Goal: Information Seeking & Learning: Learn about a topic

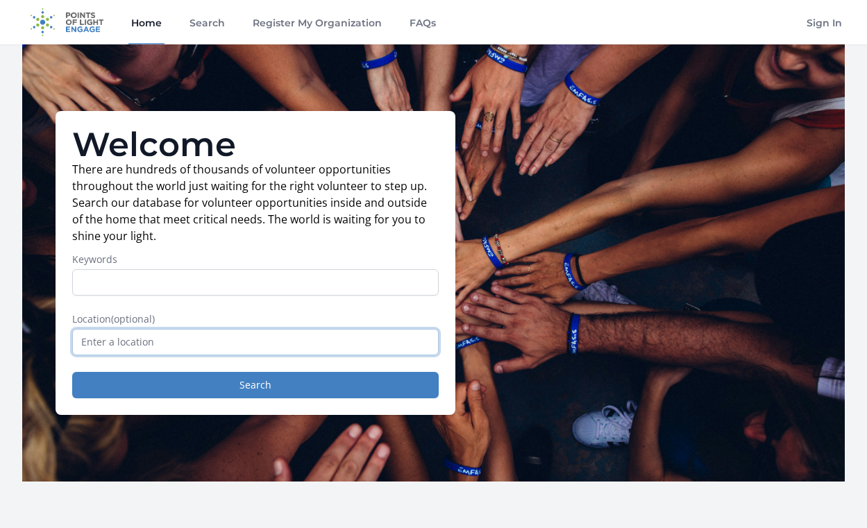
click at [91, 345] on input "text" at bounding box center [255, 342] width 367 height 26
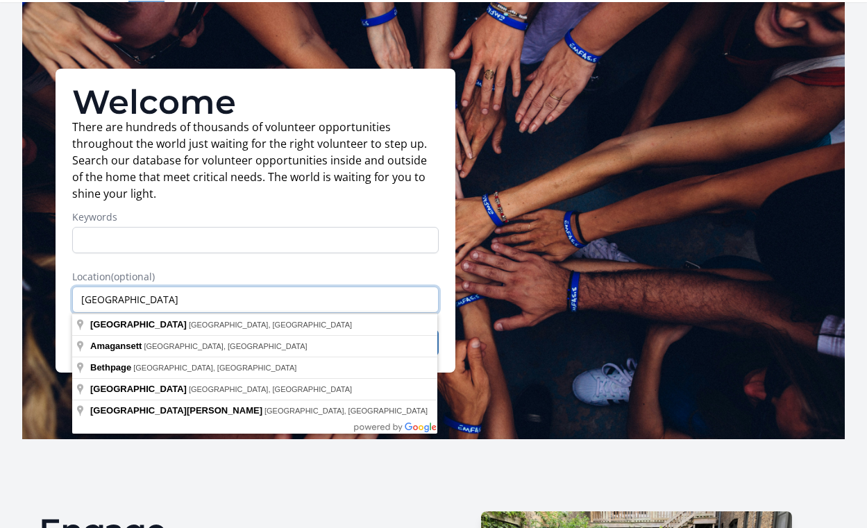
scroll to position [45, 0]
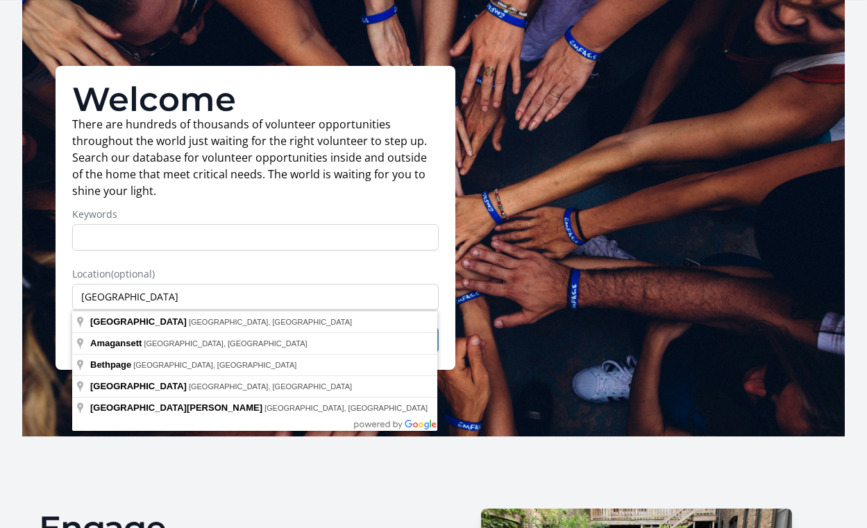
type input "Amagansett, NY, USA"
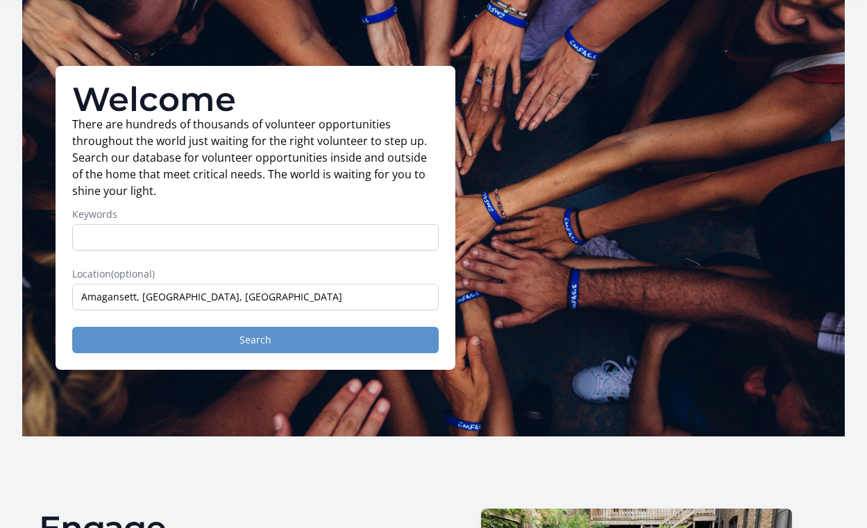
click at [151, 345] on button "Search" at bounding box center [255, 340] width 367 height 26
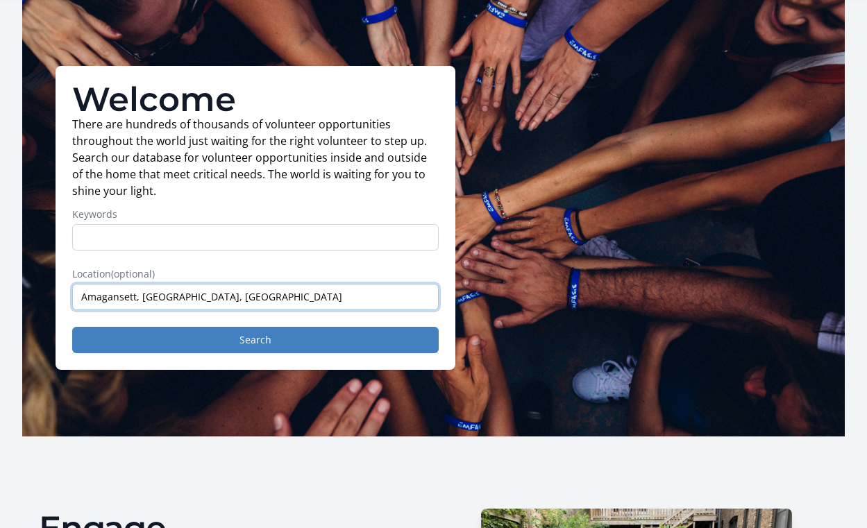
click at [105, 294] on input "Amagansett, NY, USA" at bounding box center [255, 297] width 367 height 26
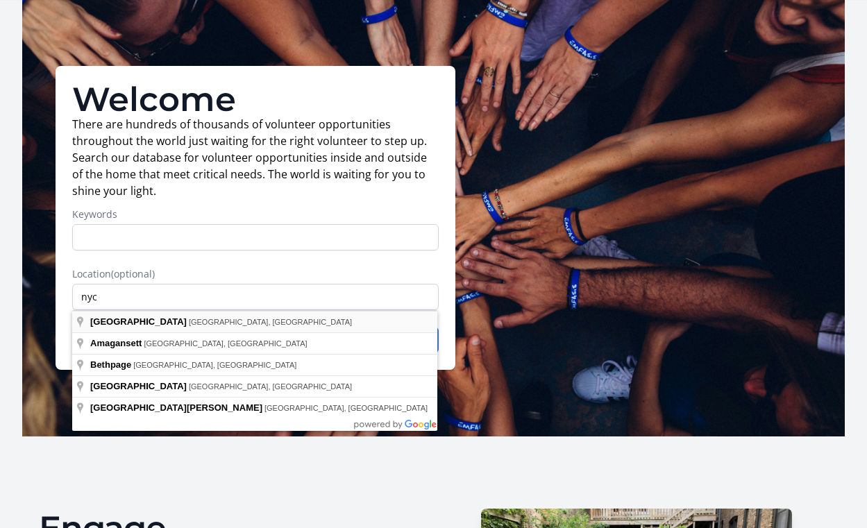
type input "NYC, NY, USA"
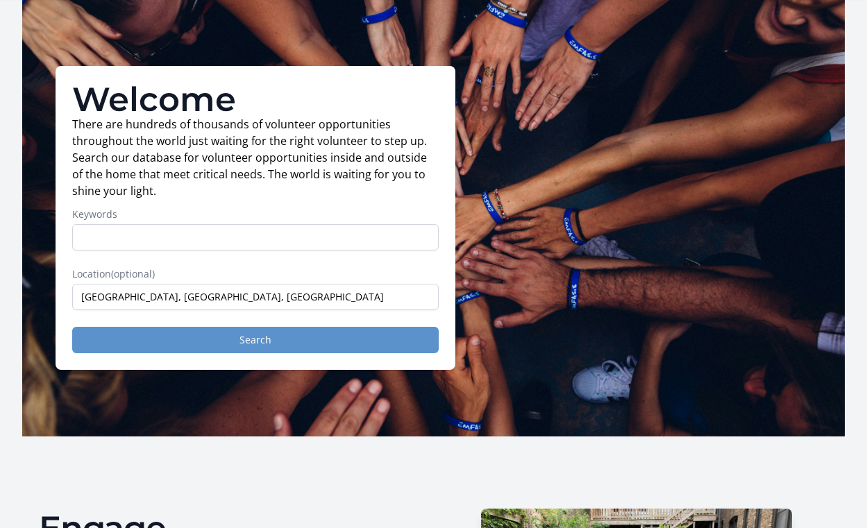
click at [116, 338] on button "Search" at bounding box center [255, 340] width 367 height 26
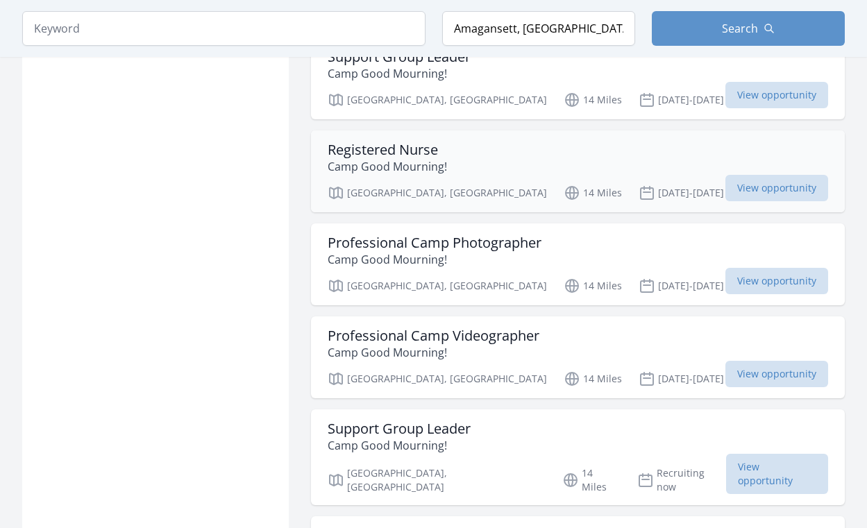
scroll to position [1207, 0]
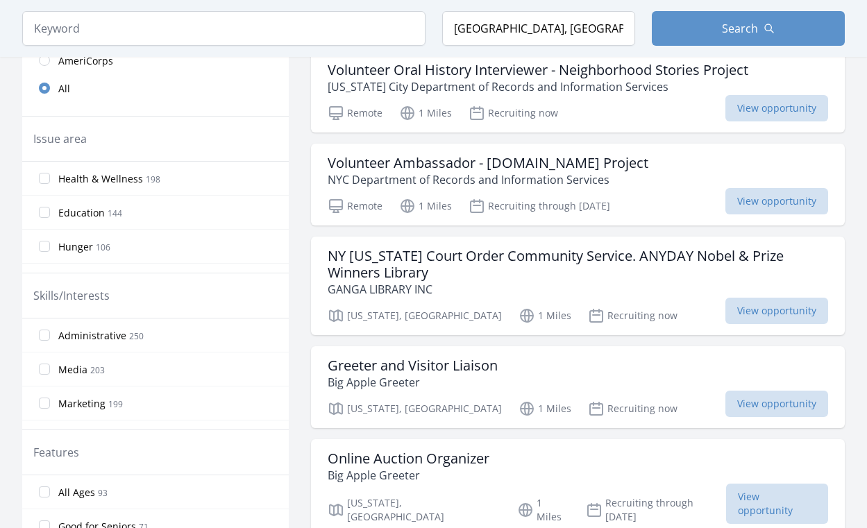
scroll to position [433, 0]
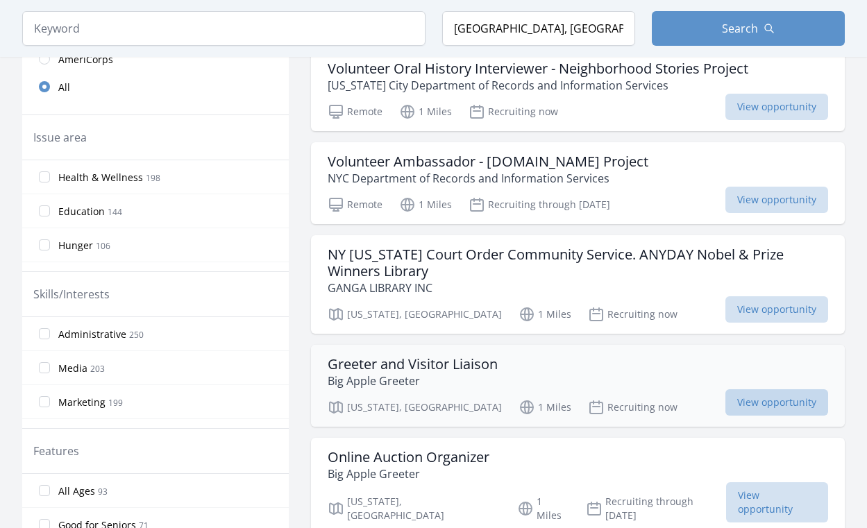
click at [743, 403] on span "View opportunity" at bounding box center [777, 402] width 103 height 26
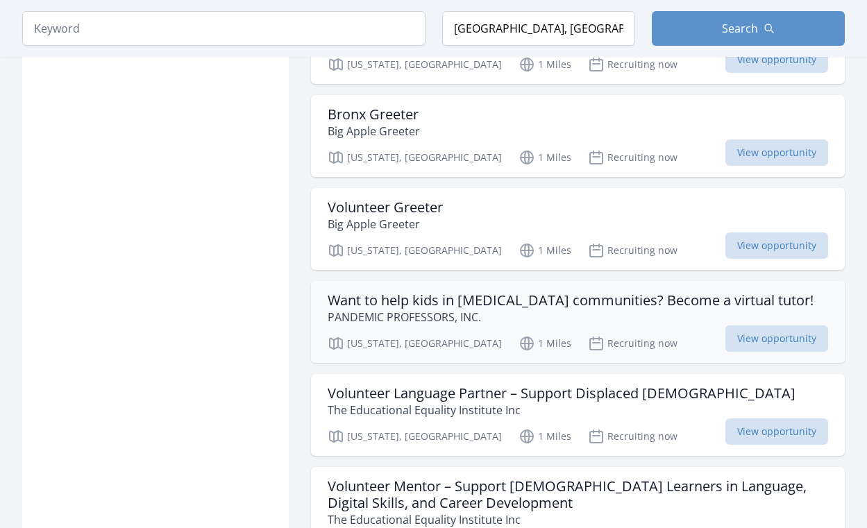
scroll to position [979, 0]
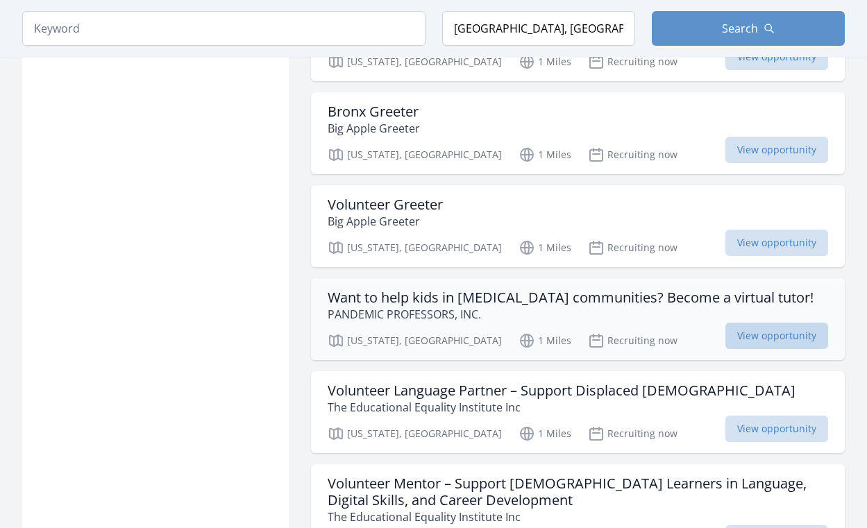
click at [740, 323] on span "View opportunity" at bounding box center [777, 336] width 103 height 26
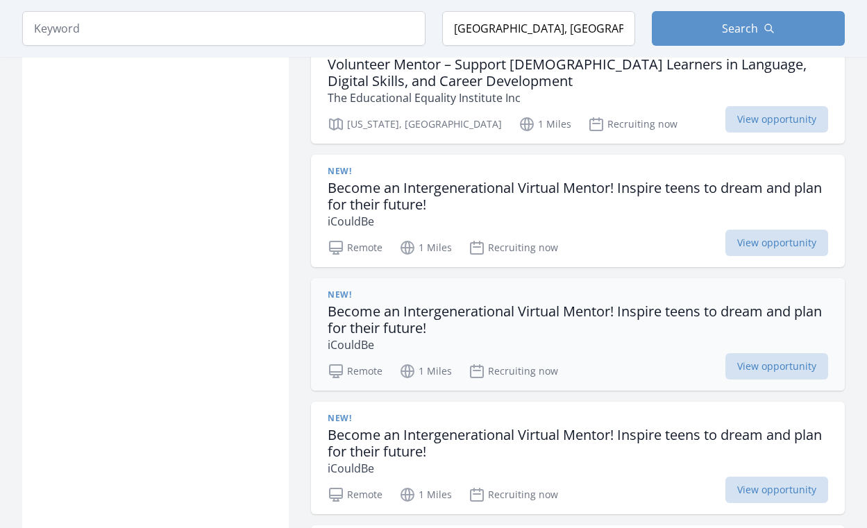
scroll to position [1400, 0]
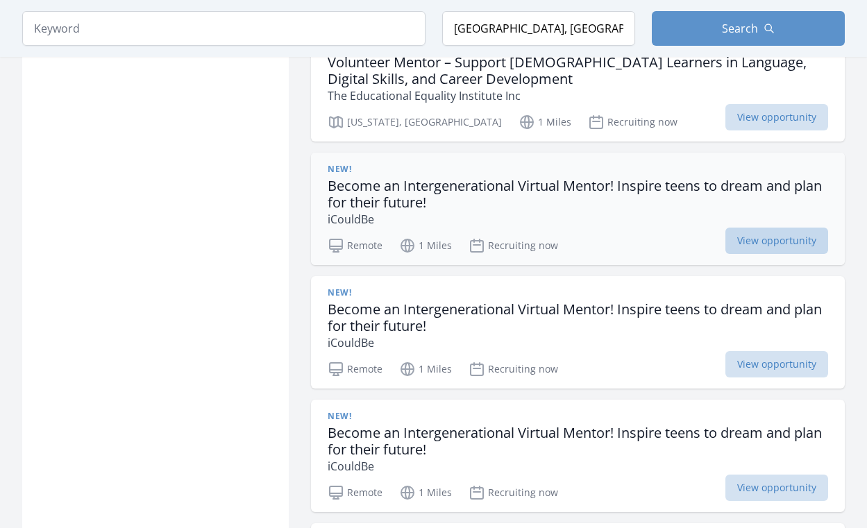
click at [748, 228] on span "View opportunity" at bounding box center [777, 241] width 103 height 26
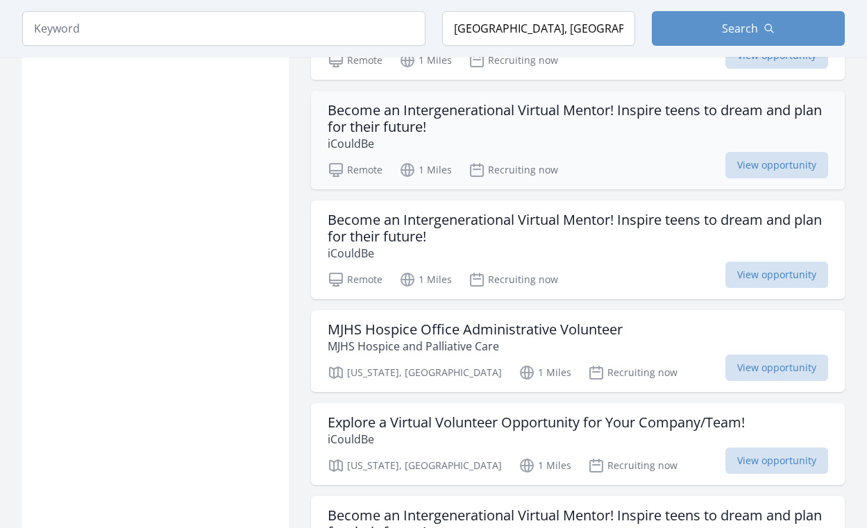
scroll to position [2160, 0]
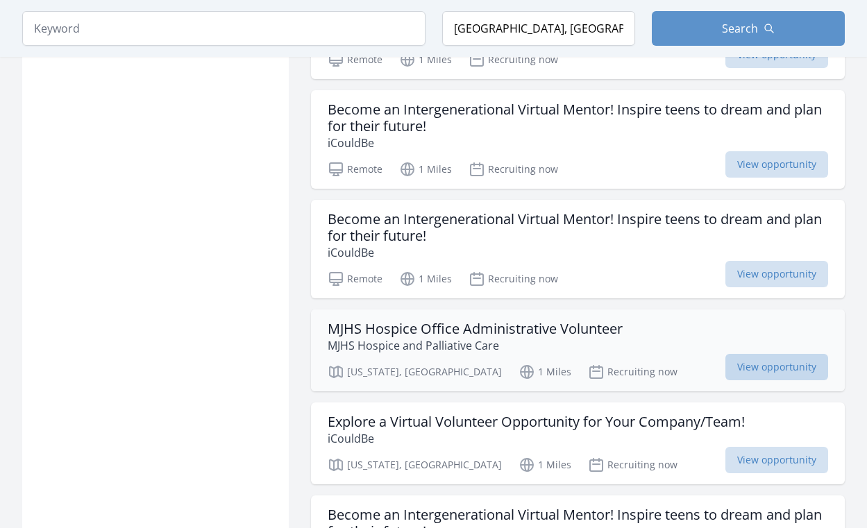
click at [780, 354] on span "View opportunity" at bounding box center [777, 367] width 103 height 26
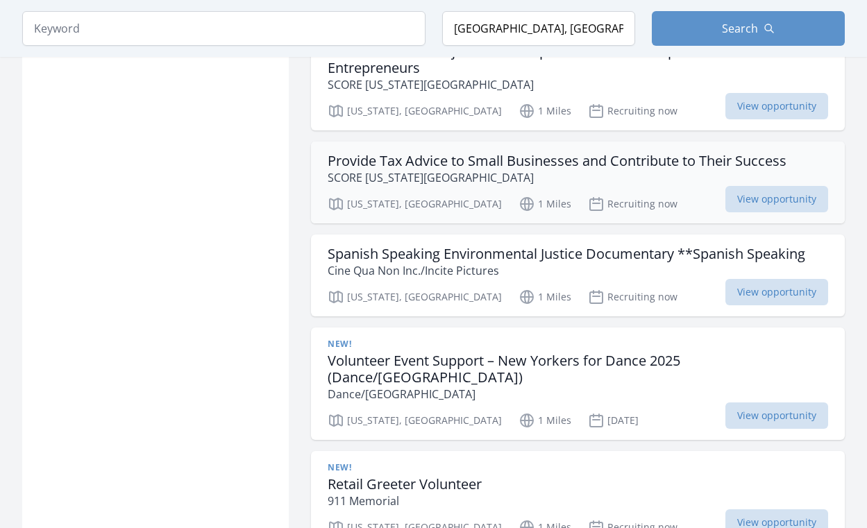
scroll to position [3019, 0]
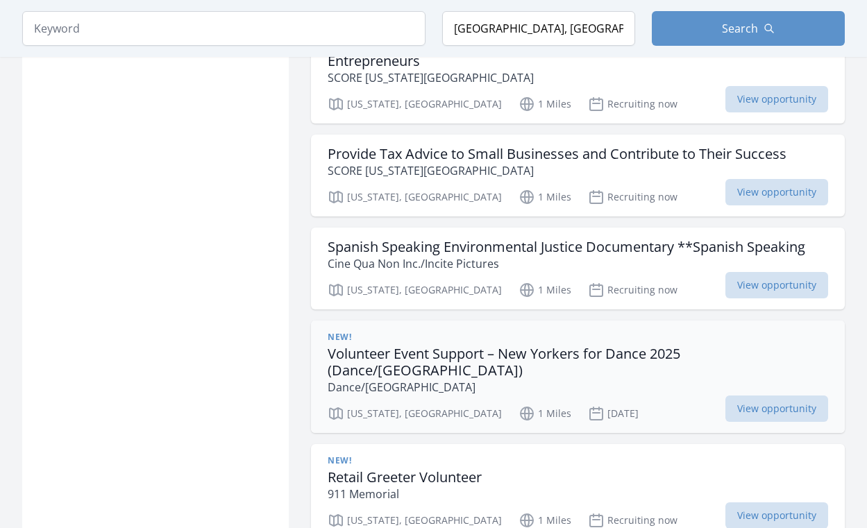
click at [388, 346] on h3 "Volunteer Event Support – New Yorkers for Dance 2025 (Dance/NYC)" at bounding box center [578, 362] width 501 height 33
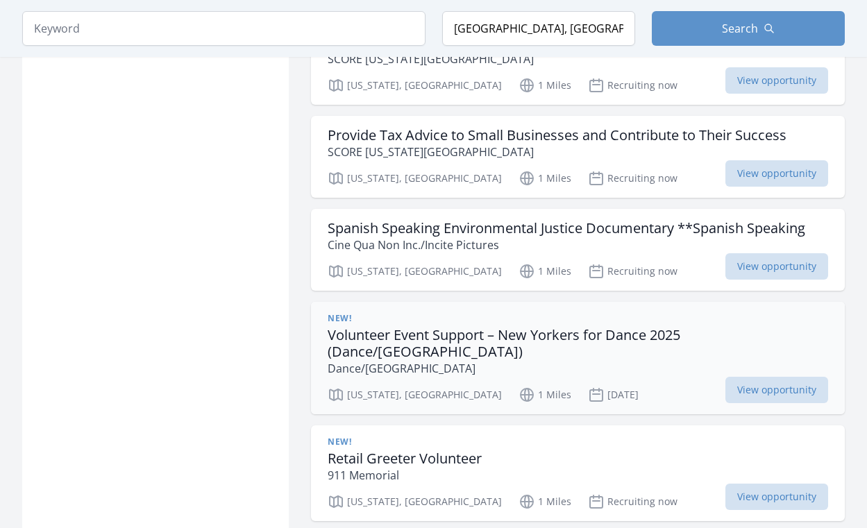
scroll to position [3053, 0]
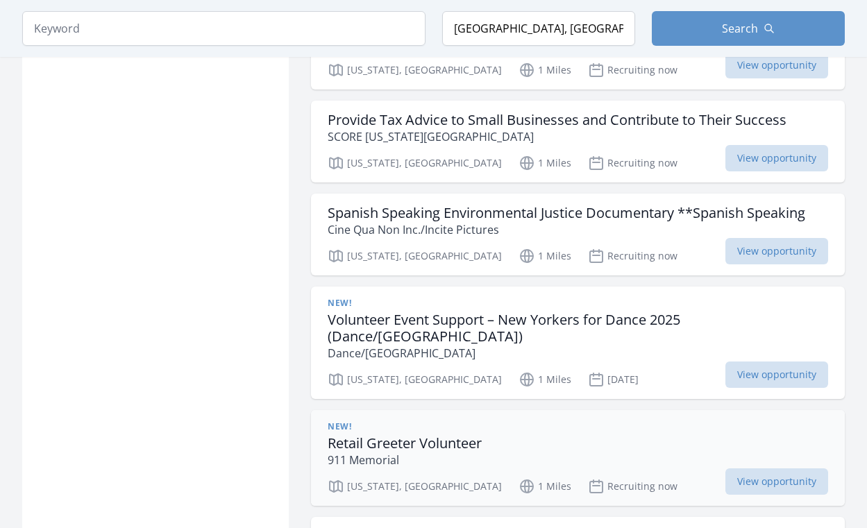
click at [391, 435] on h3 "Retail Greeter Volunteer" at bounding box center [405, 443] width 154 height 17
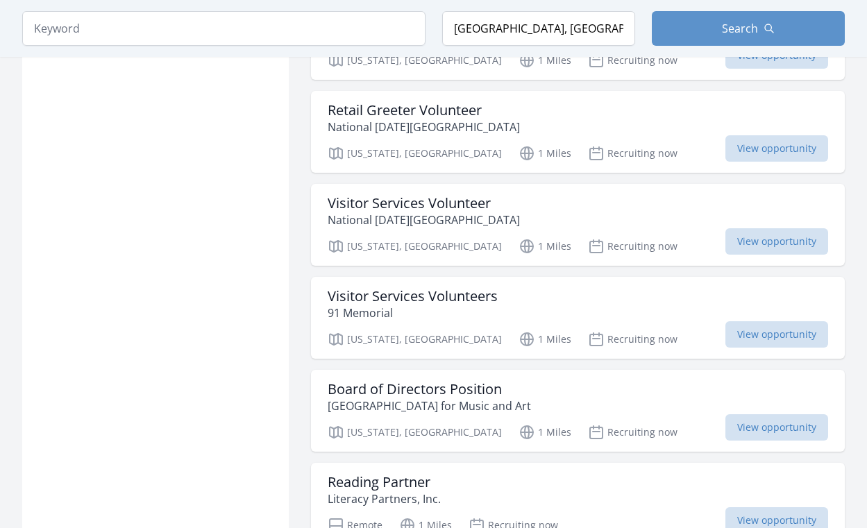
scroll to position [3492, 0]
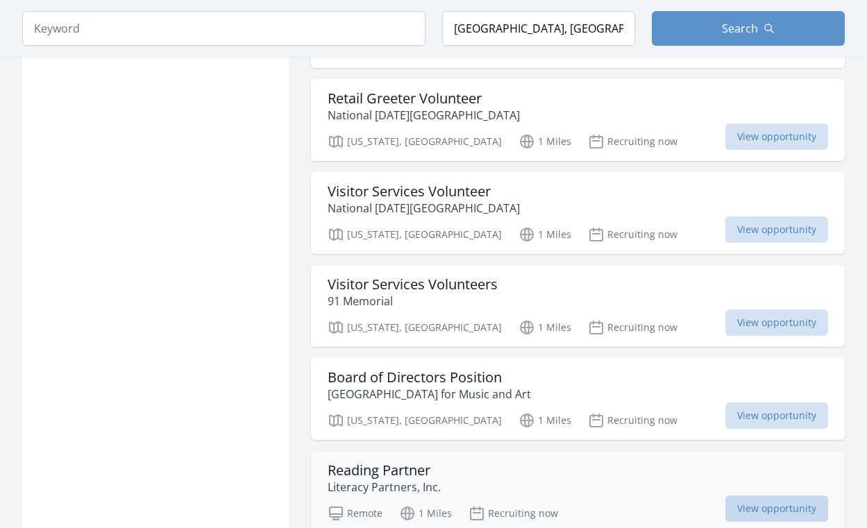
click at [758, 496] on span "View opportunity" at bounding box center [777, 509] width 103 height 26
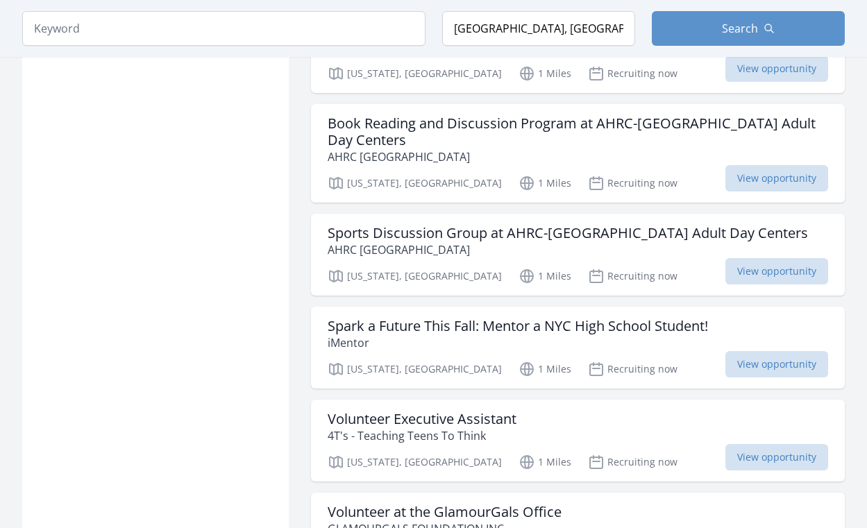
scroll to position [4228, 0]
click at [762, 444] on span "View opportunity" at bounding box center [777, 457] width 103 height 26
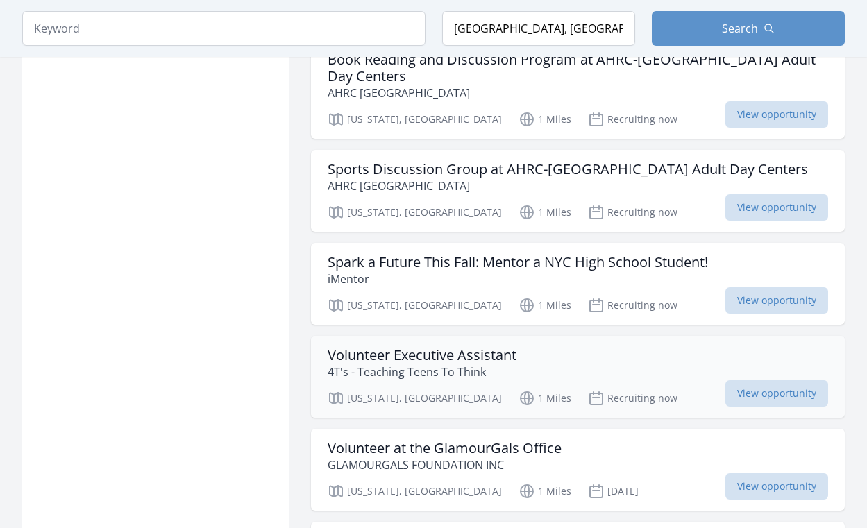
scroll to position [4300, 0]
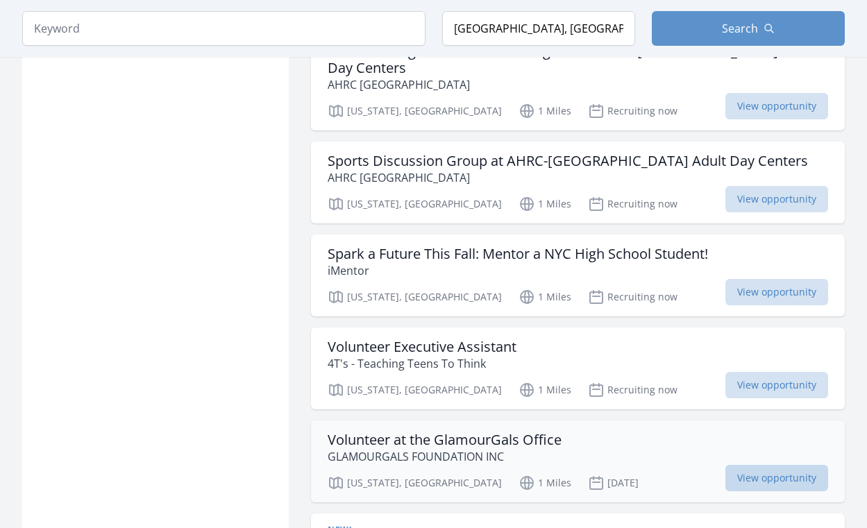
click at [757, 465] on span "View opportunity" at bounding box center [777, 478] width 103 height 26
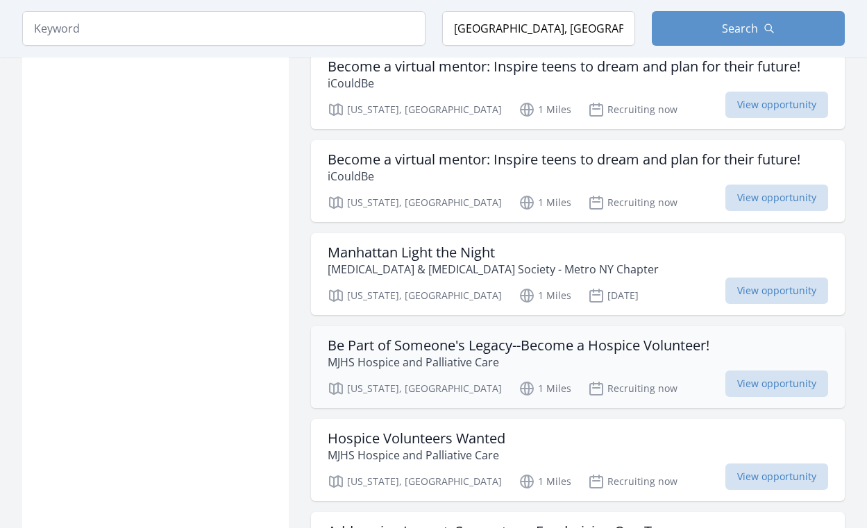
scroll to position [5724, 0]
click at [766, 278] on span "View opportunity" at bounding box center [777, 291] width 103 height 26
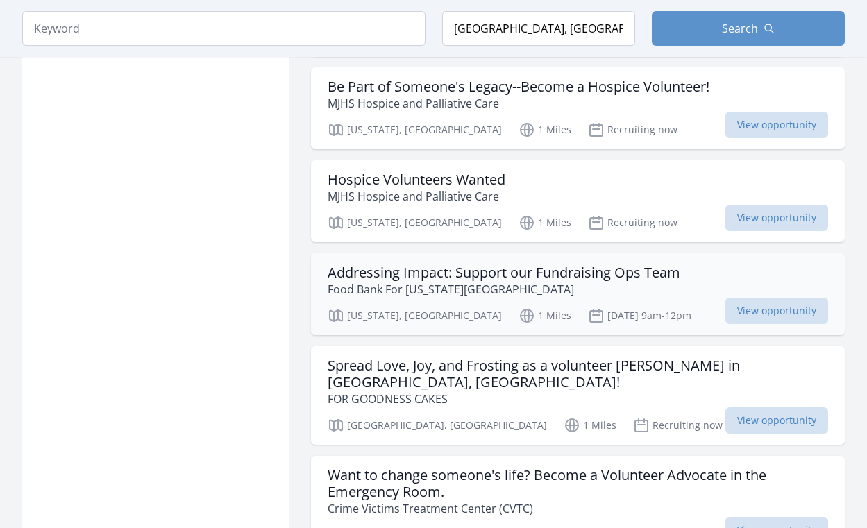
scroll to position [5987, 0]
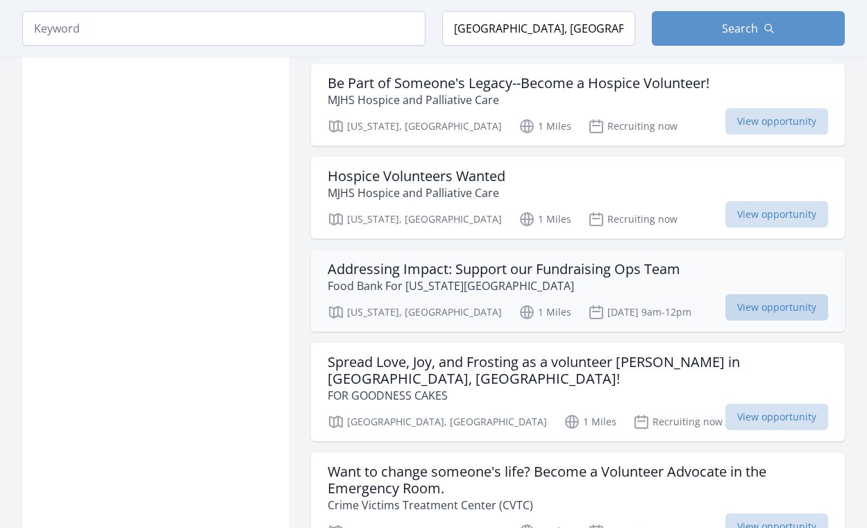
click at [766, 294] on span "View opportunity" at bounding box center [777, 307] width 103 height 26
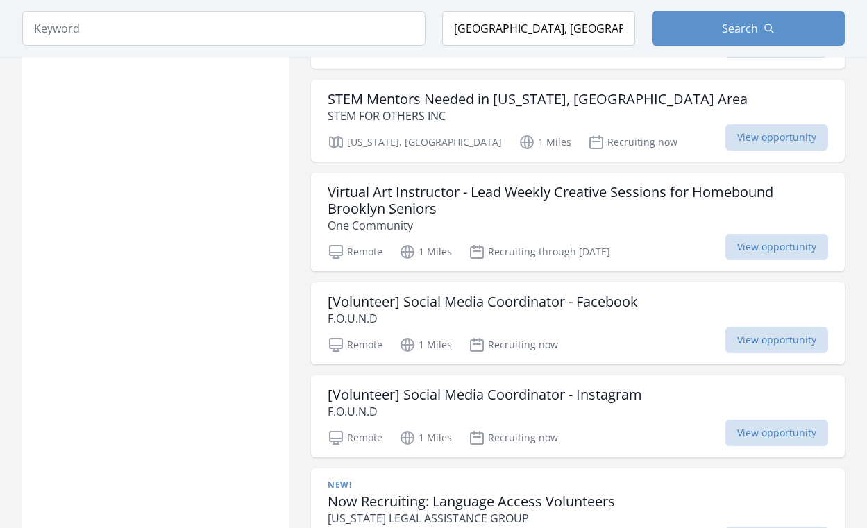
scroll to position [7470, 0]
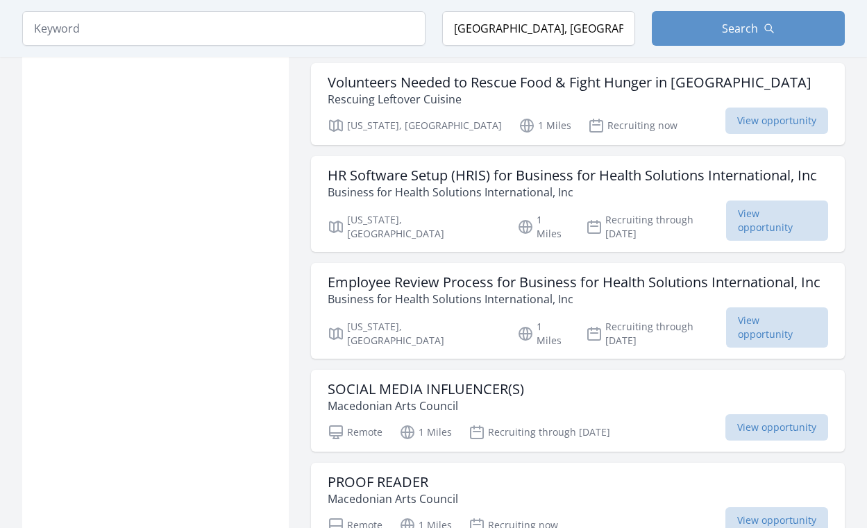
scroll to position [8163, 0]
click at [750, 507] on span "View opportunity" at bounding box center [777, 520] width 103 height 26
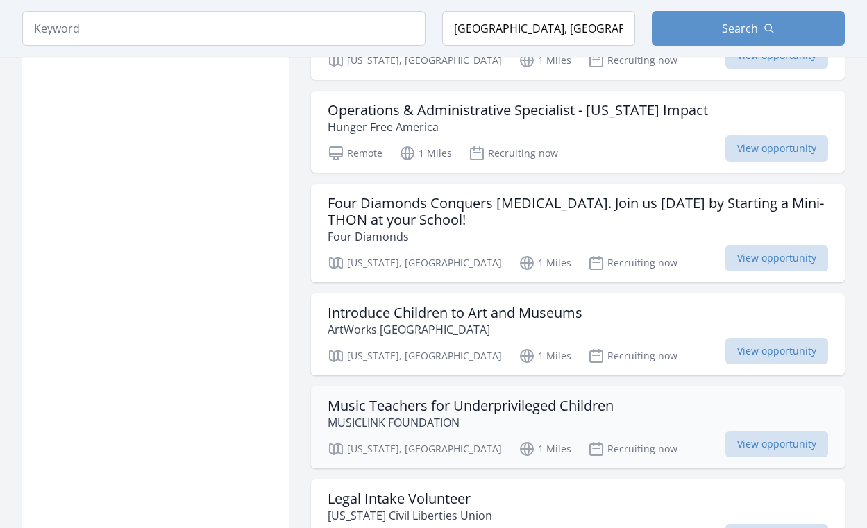
scroll to position [9002, 0]
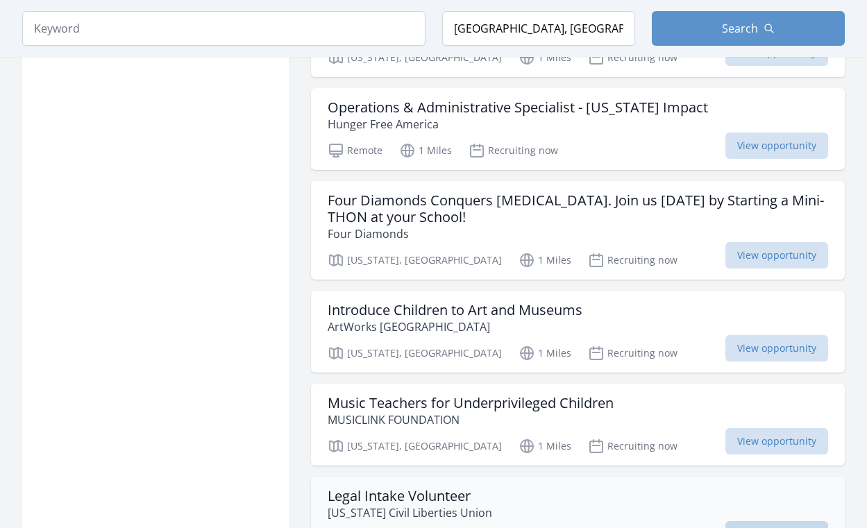
click at [773, 521] on span "View opportunity" at bounding box center [777, 534] width 103 height 26
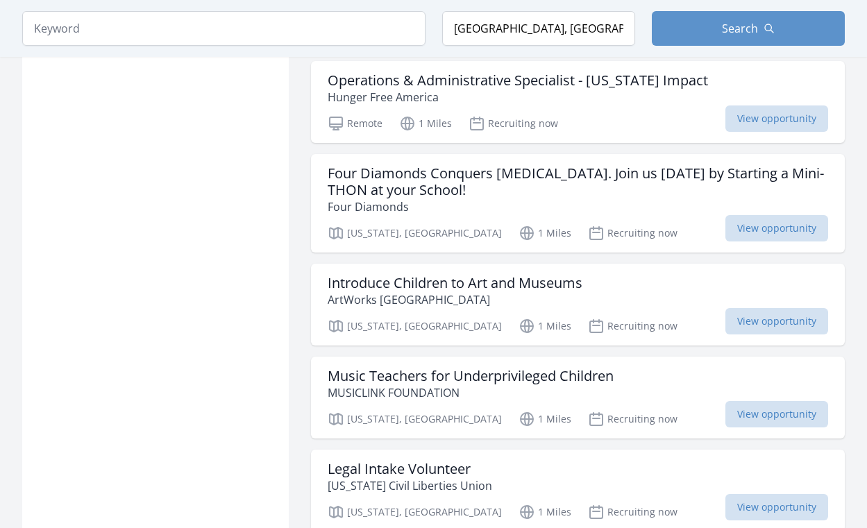
scroll to position [9033, 0]
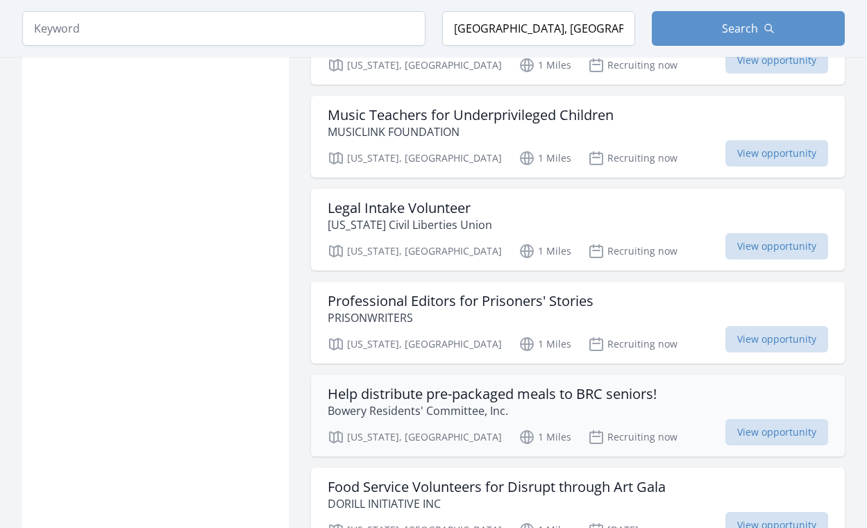
scroll to position [9292, 0]
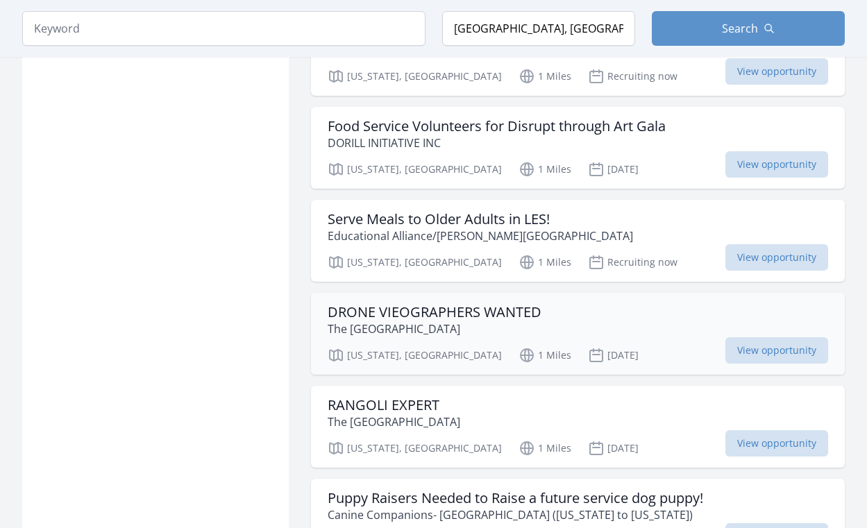
scroll to position [9654, 0]
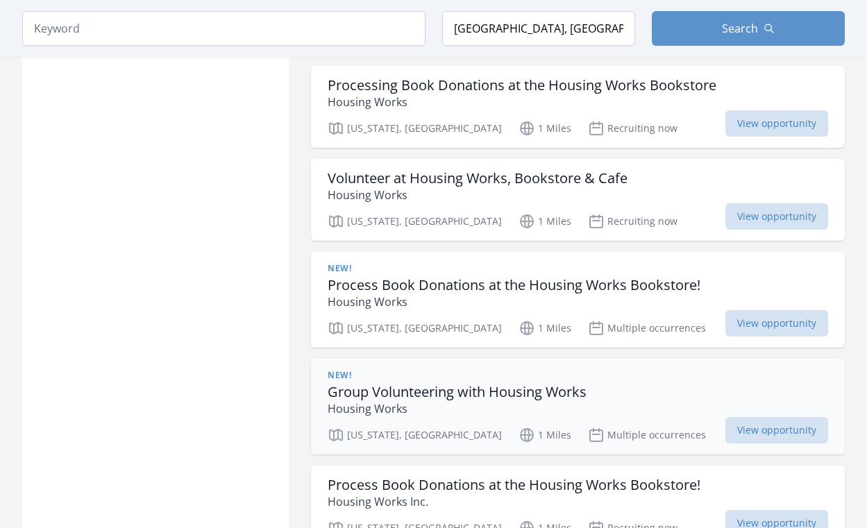
scroll to position [10159, 0]
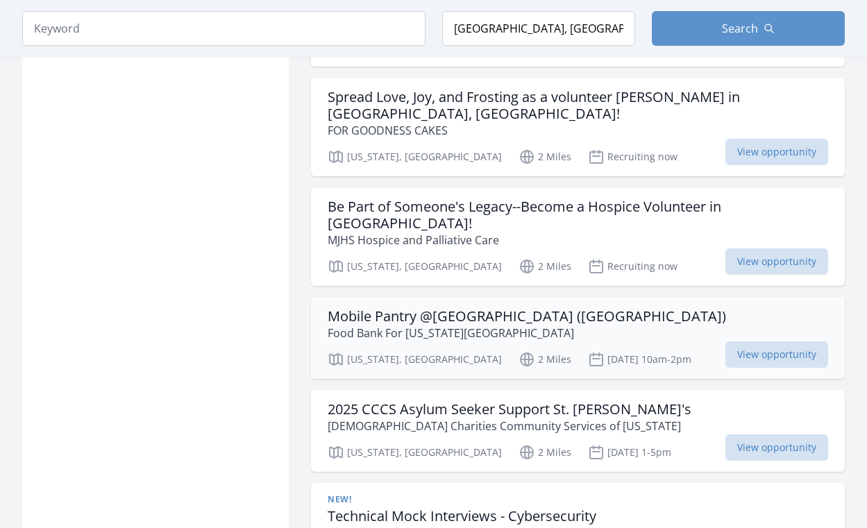
scroll to position [11149, 0]
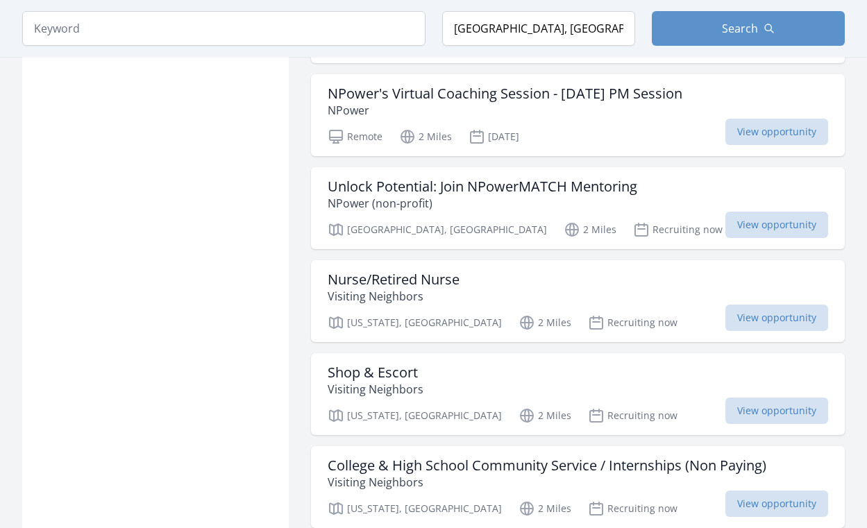
scroll to position [13173, 1]
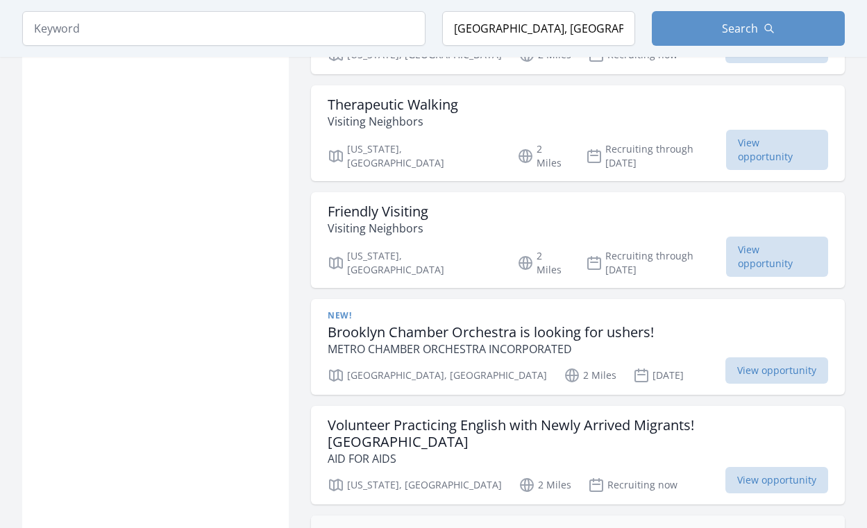
scroll to position [13709, 0]
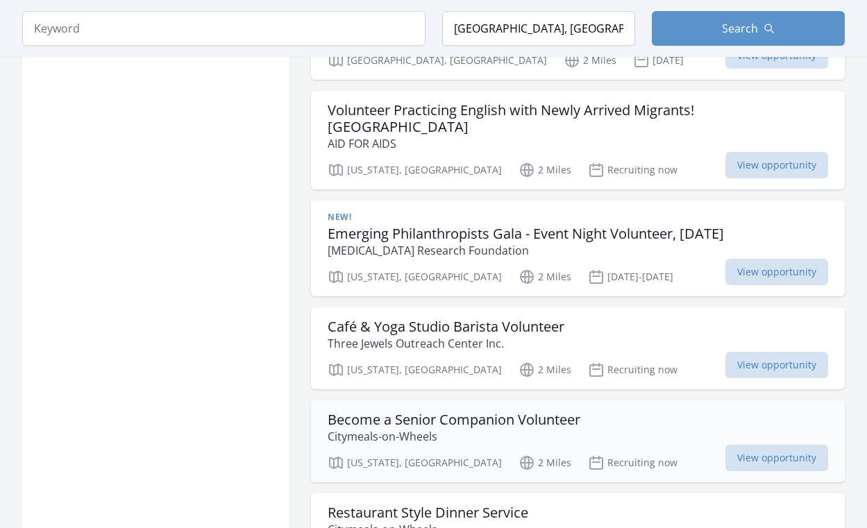
scroll to position [14030, 0]
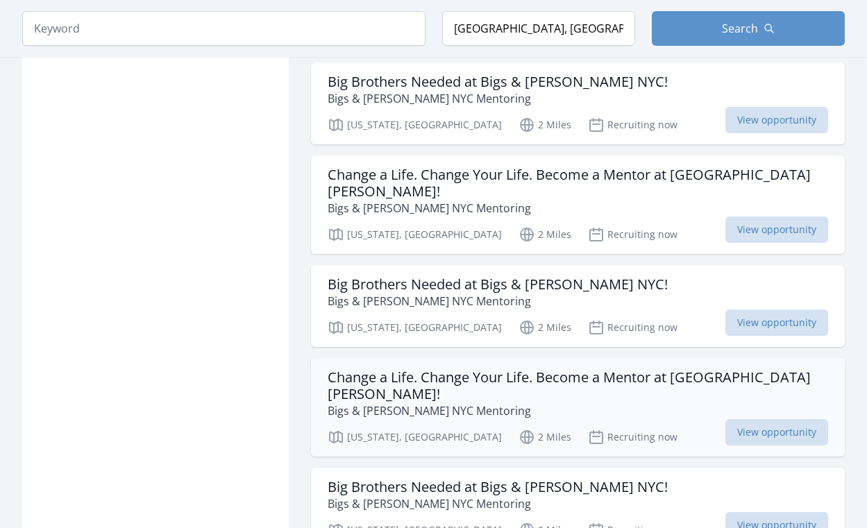
scroll to position [14660, 0]
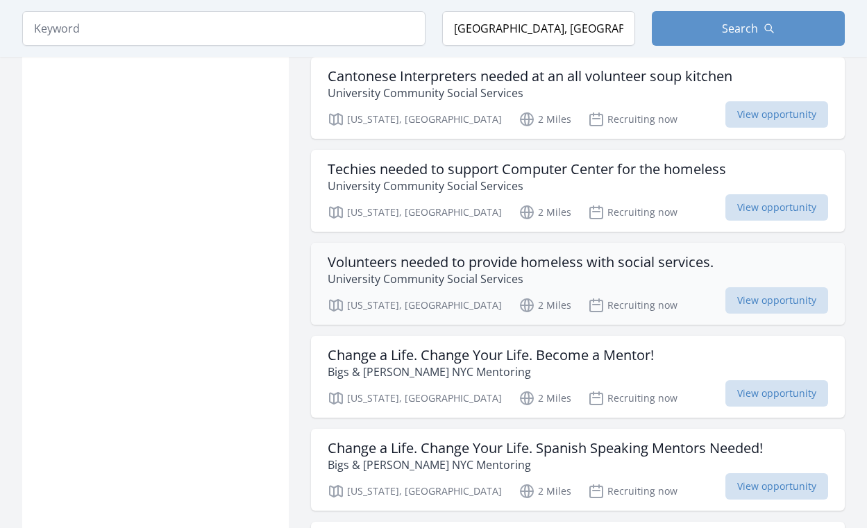
scroll to position [16245, 0]
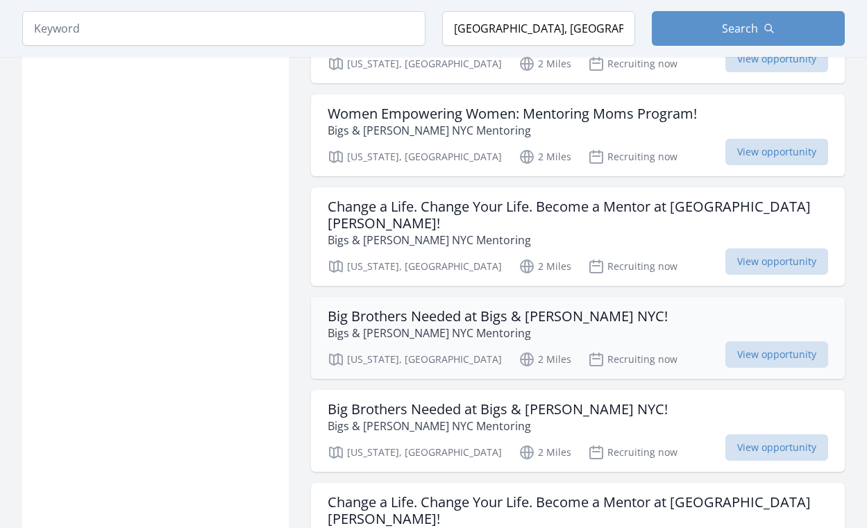
scroll to position [18664, 0]
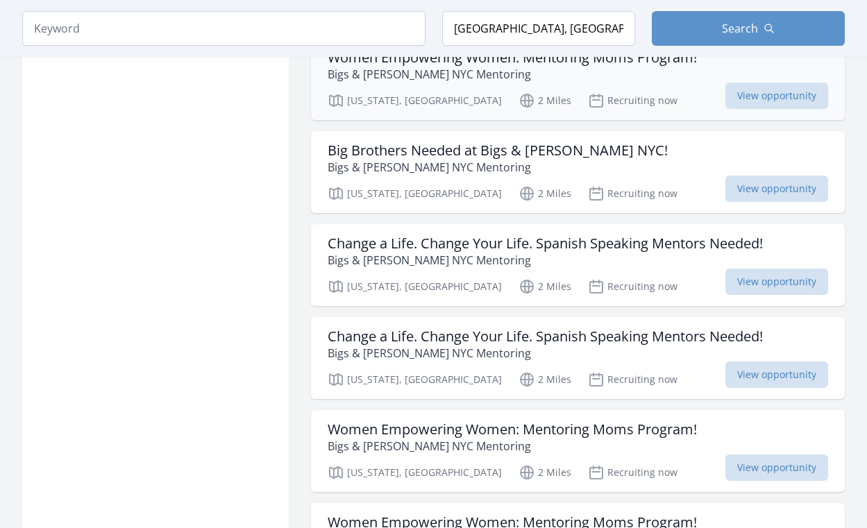
scroll to position [22680, 0]
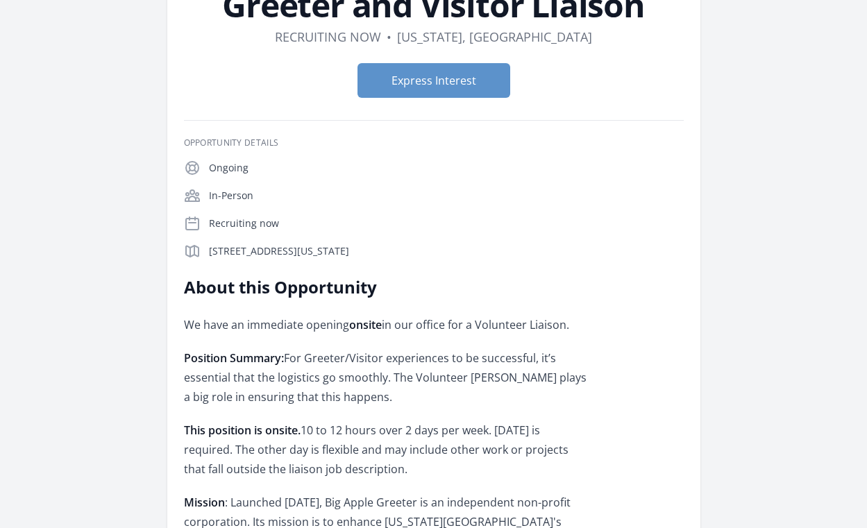
scroll to position [50, 0]
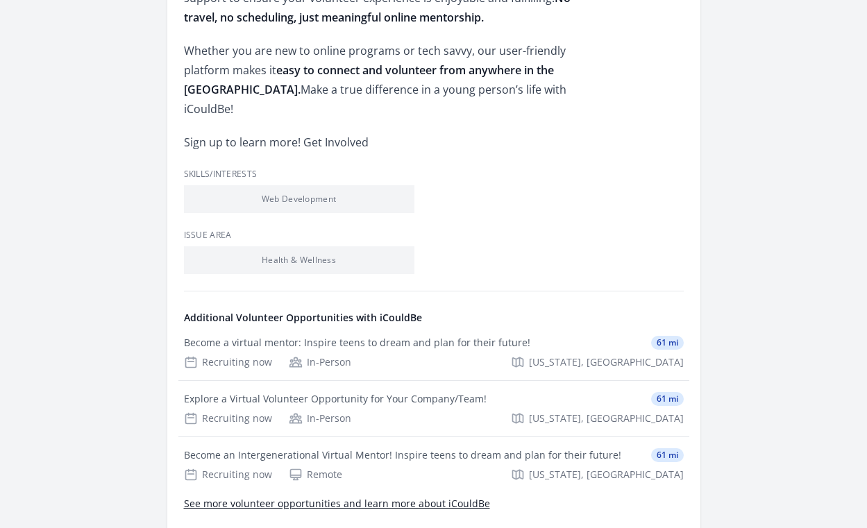
scroll to position [733, 0]
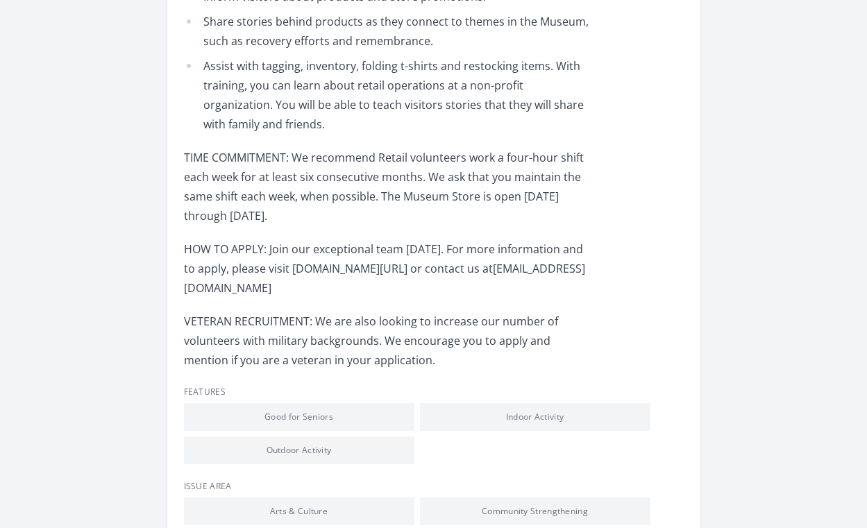
scroll to position [730, 0]
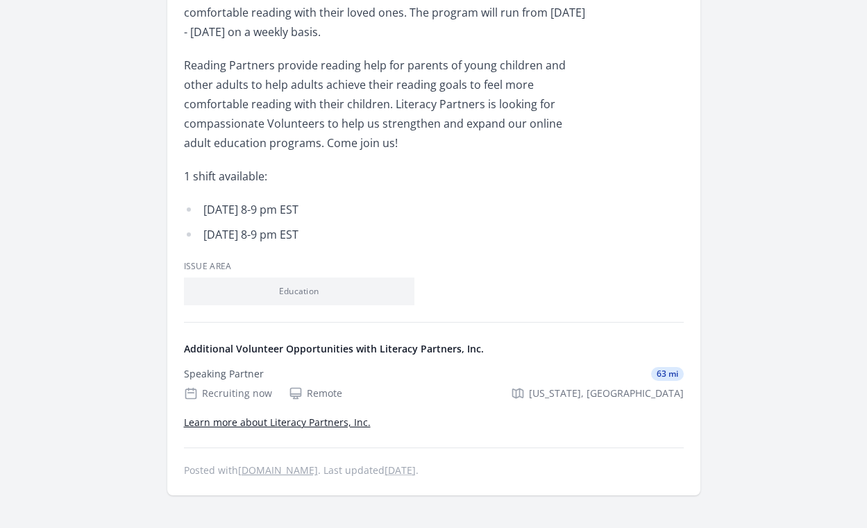
scroll to position [602, 0]
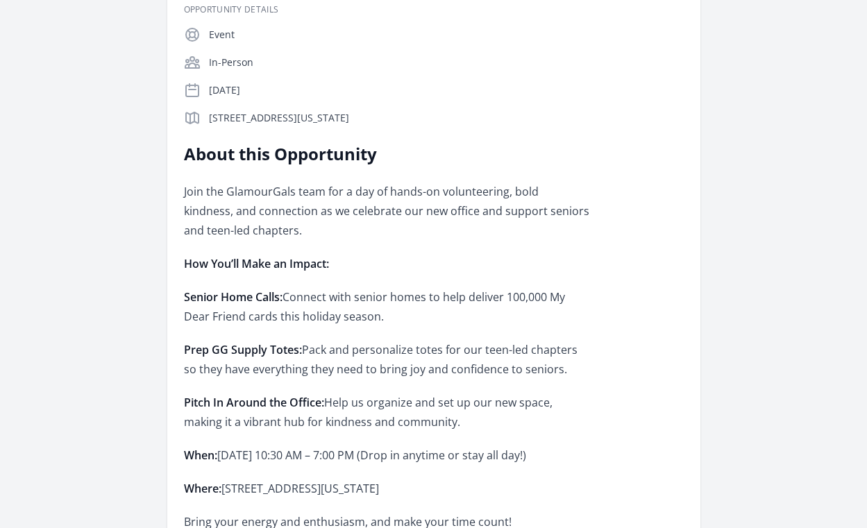
scroll to position [285, 0]
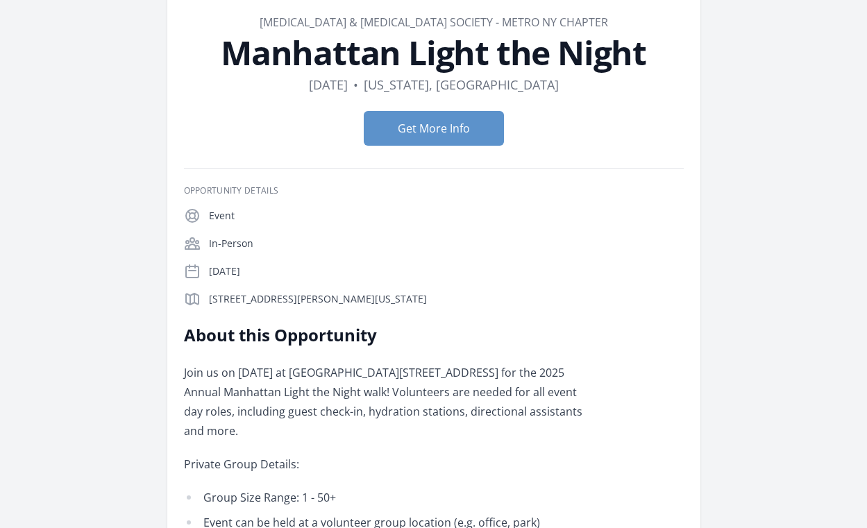
scroll to position [70, 0]
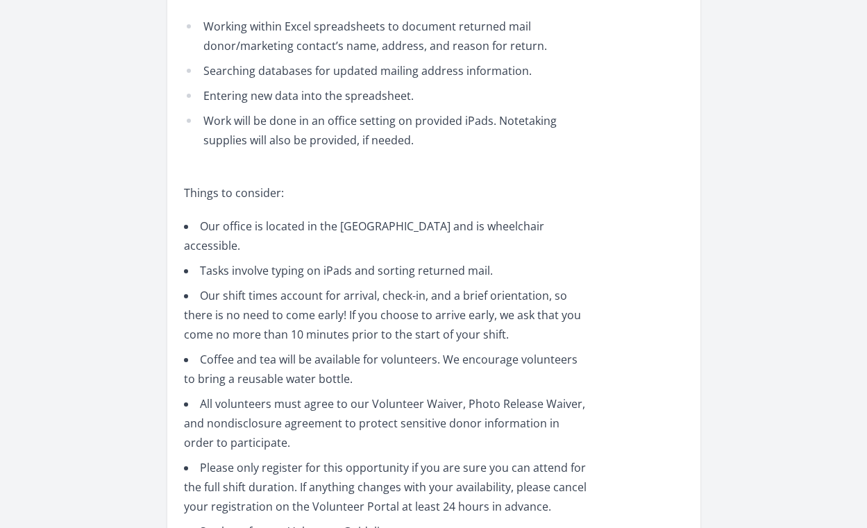
scroll to position [694, 0]
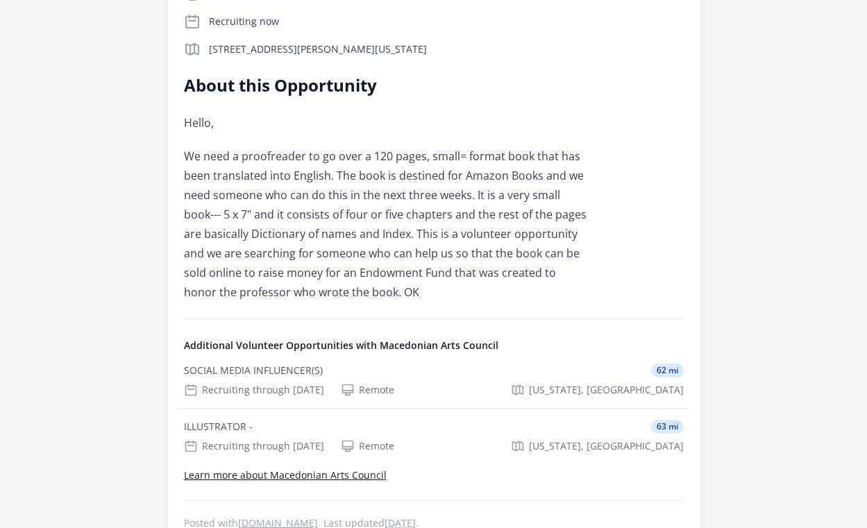
scroll to position [317, 0]
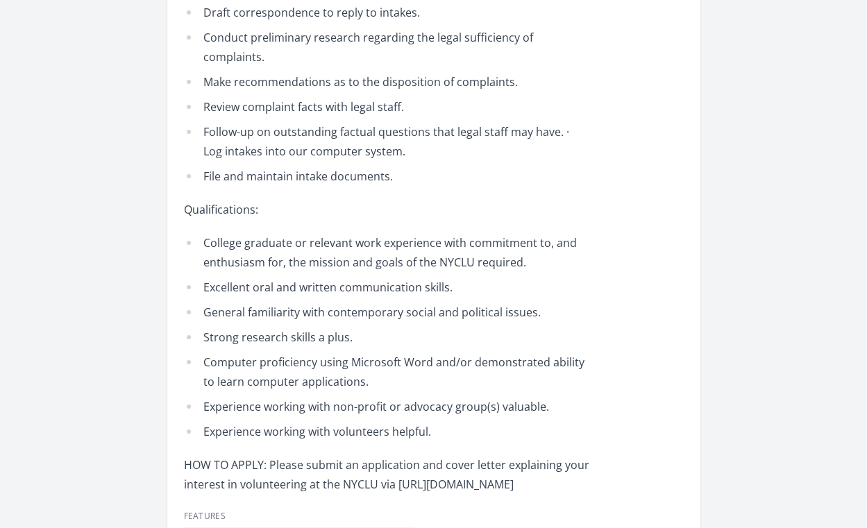
scroll to position [1160, 0]
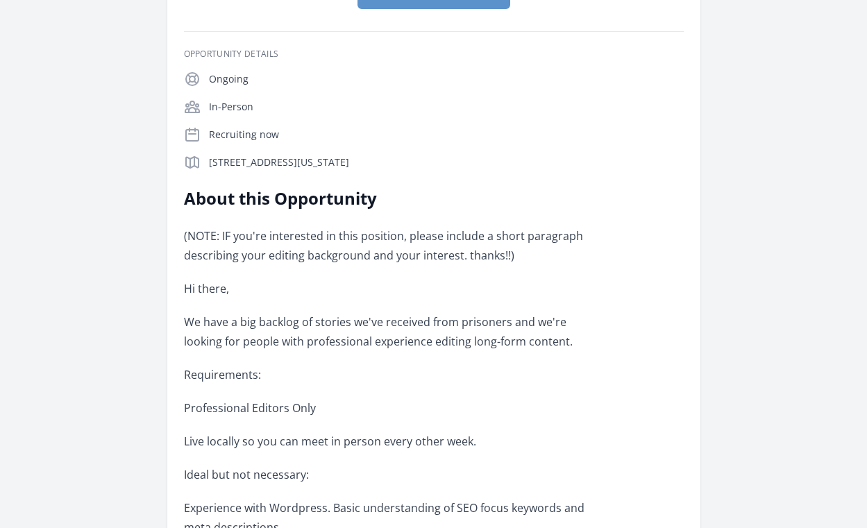
scroll to position [237, 0]
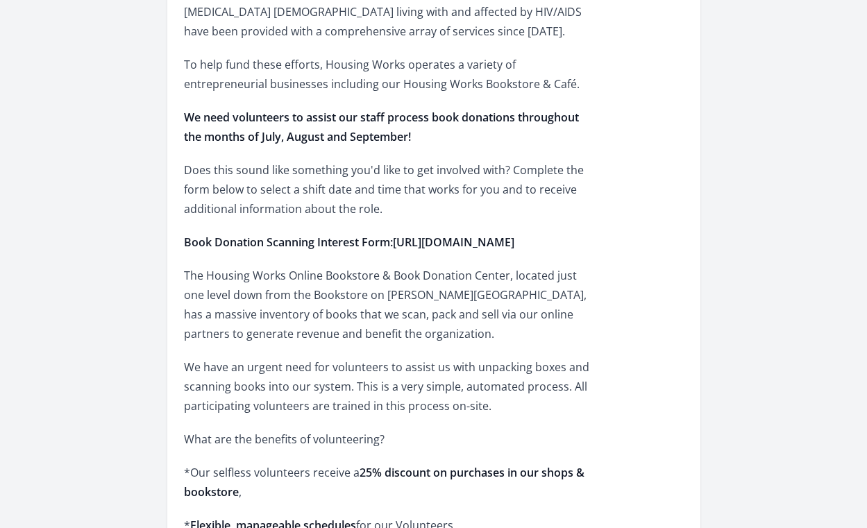
scroll to position [578, 0]
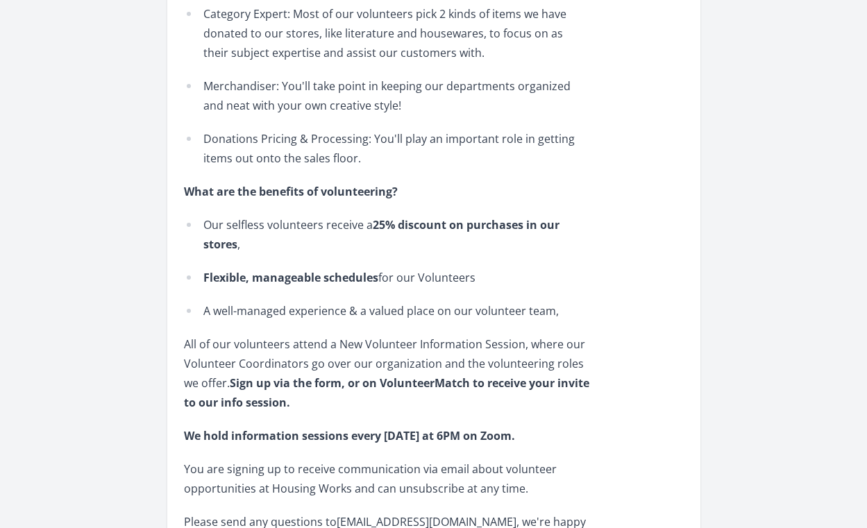
scroll to position [1053, 0]
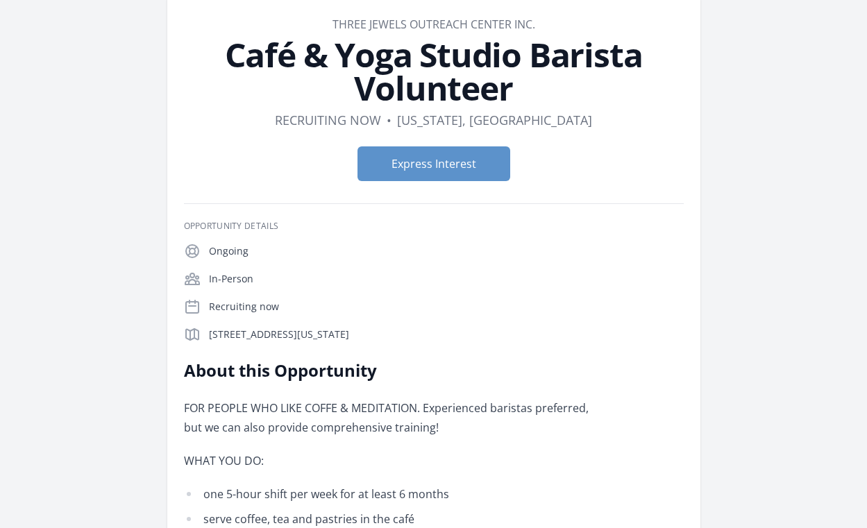
scroll to position [6, 0]
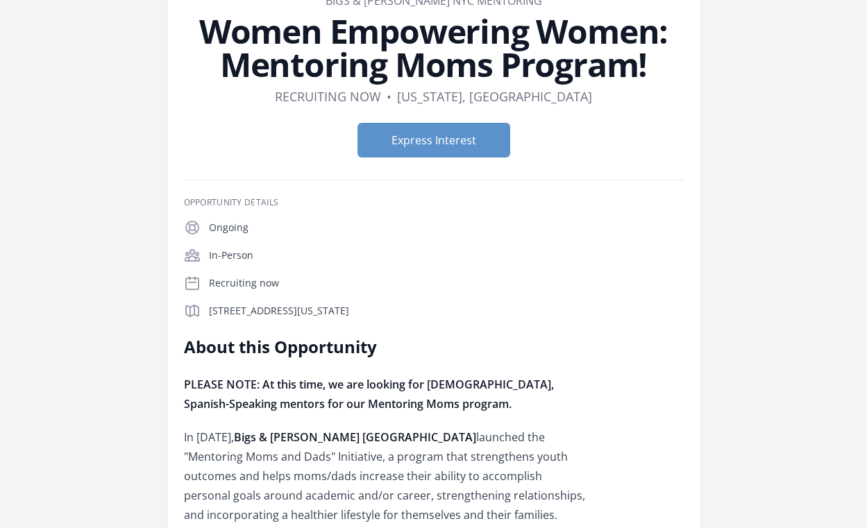
scroll to position [91, 0]
